Goal: Navigation & Orientation: Find specific page/section

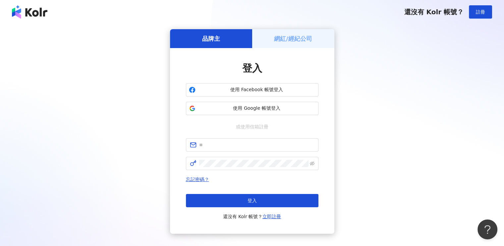
click at [298, 41] on h5 "網紅/經紀公司" at bounding box center [293, 38] width 38 height 8
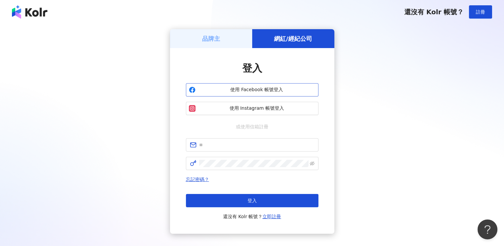
click at [268, 95] on button "使用 Facebook 帳號登入" at bounding box center [252, 89] width 133 height 13
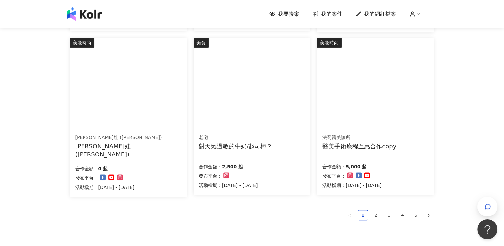
scroll to position [431, 0]
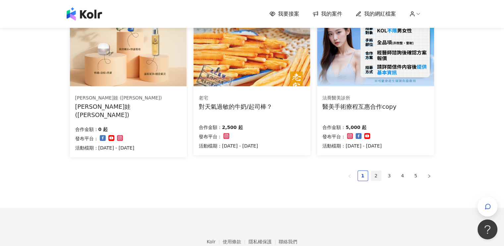
click at [377, 174] on link "2" at bounding box center [376, 176] width 10 height 10
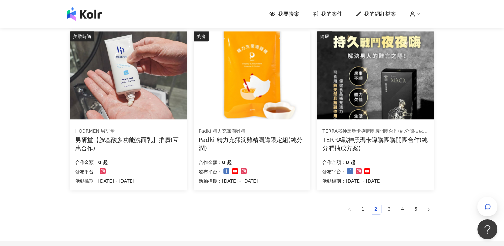
scroll to position [464, 0]
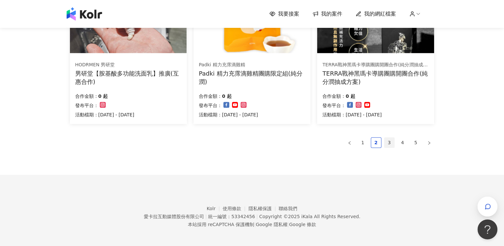
click at [391, 145] on link "3" at bounding box center [389, 143] width 10 height 10
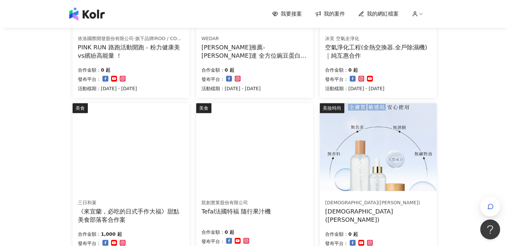
scroll to position [365, 0]
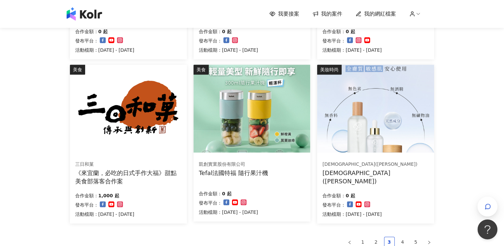
click at [245, 125] on img at bounding box center [252, 109] width 117 height 88
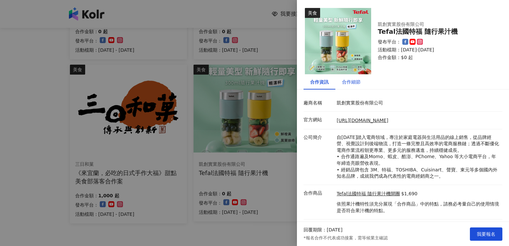
click at [353, 84] on div "合作細節" at bounding box center [351, 81] width 19 height 7
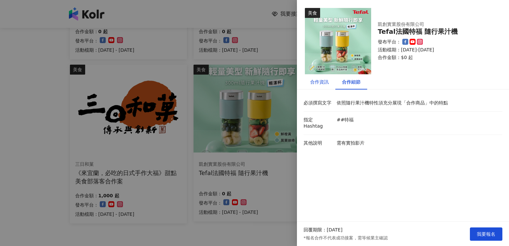
click at [316, 83] on div "合作資訊" at bounding box center [319, 81] width 19 height 7
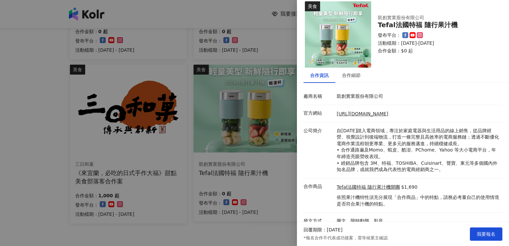
scroll to position [13, 0]
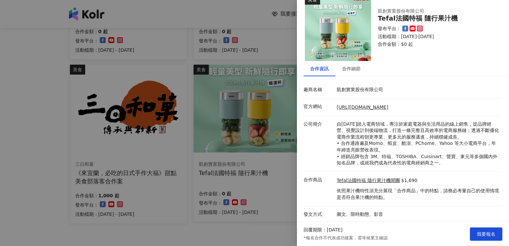
click at [242, 5] on div at bounding box center [254, 123] width 509 height 246
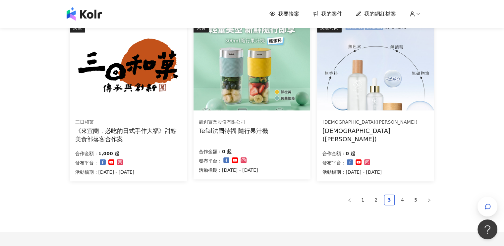
scroll to position [464, 0]
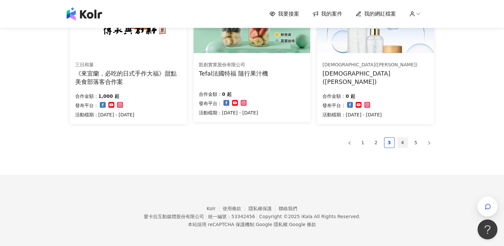
click at [405, 144] on link "4" at bounding box center [403, 143] width 10 height 10
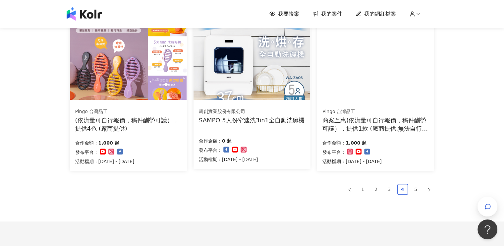
scroll to position [466, 0]
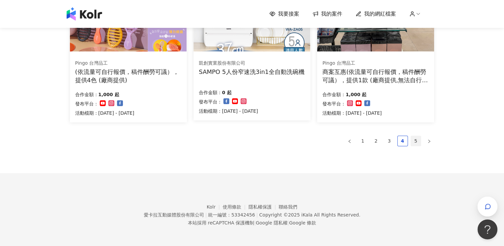
click at [418, 141] on link "5" at bounding box center [416, 141] width 10 height 10
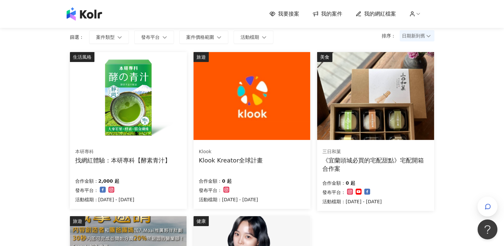
scroll to position [0, 0]
